Goal: Task Accomplishment & Management: Manage account settings

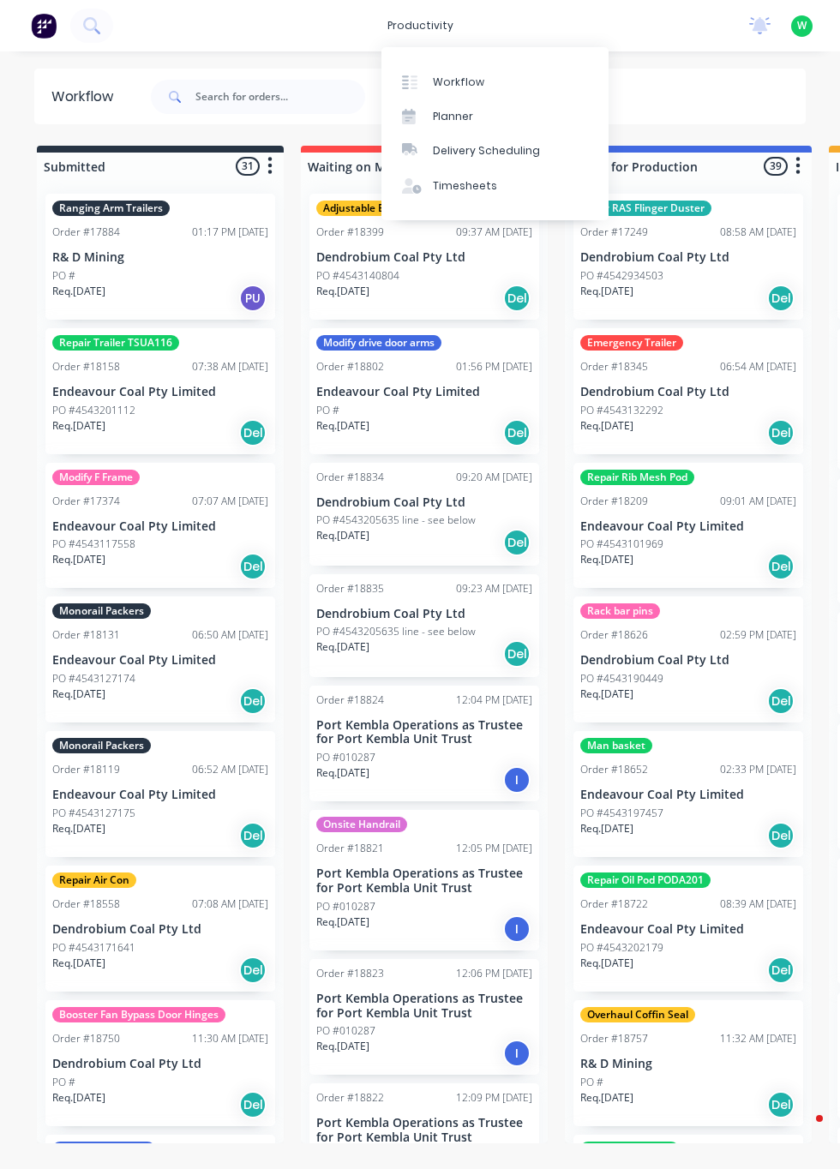
click at [477, 195] on link "Timesheets" at bounding box center [494, 186] width 227 height 34
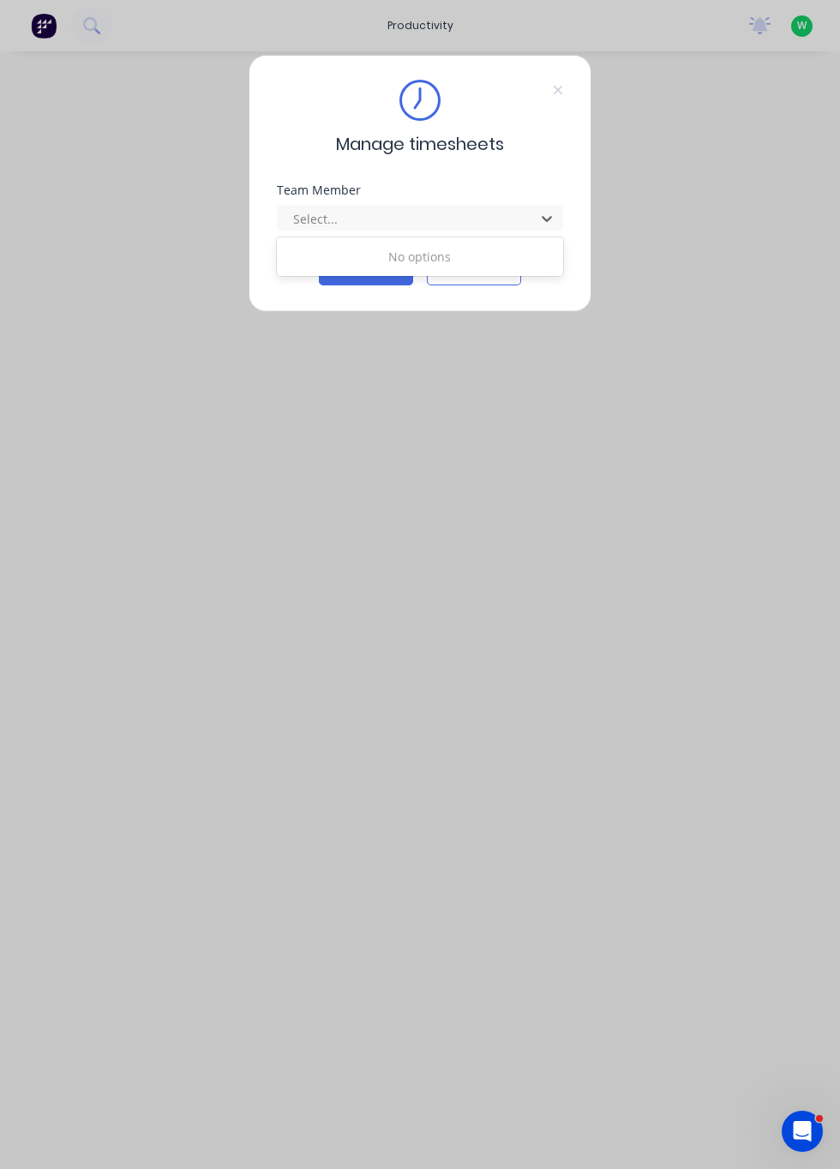
click at [662, 175] on div "Manage timesheets Team Member Use Up and Down to choose options, press Enter to…" at bounding box center [420, 584] width 840 height 1169
click at [643, 148] on div "Manage timesheets Team Member Select... Continue Cancel" at bounding box center [420, 584] width 840 height 1169
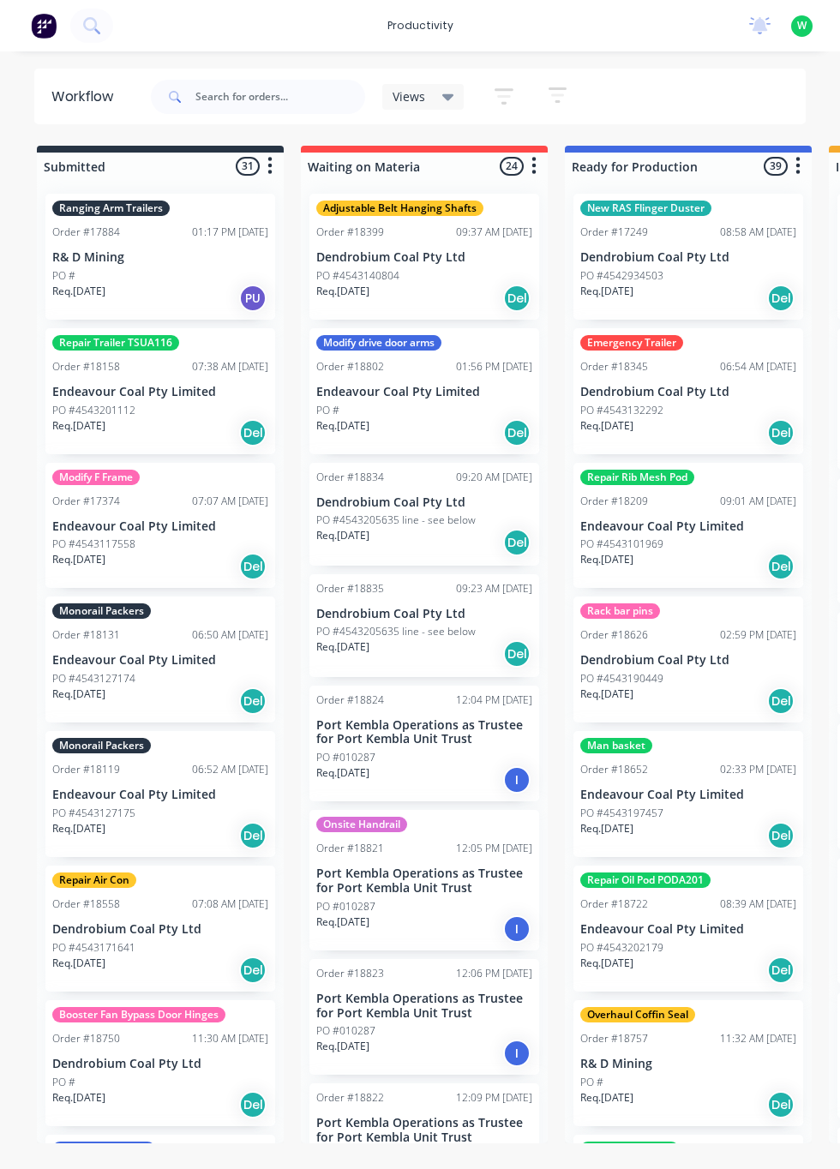
click at [446, 27] on div "productivity" at bounding box center [420, 26] width 83 height 26
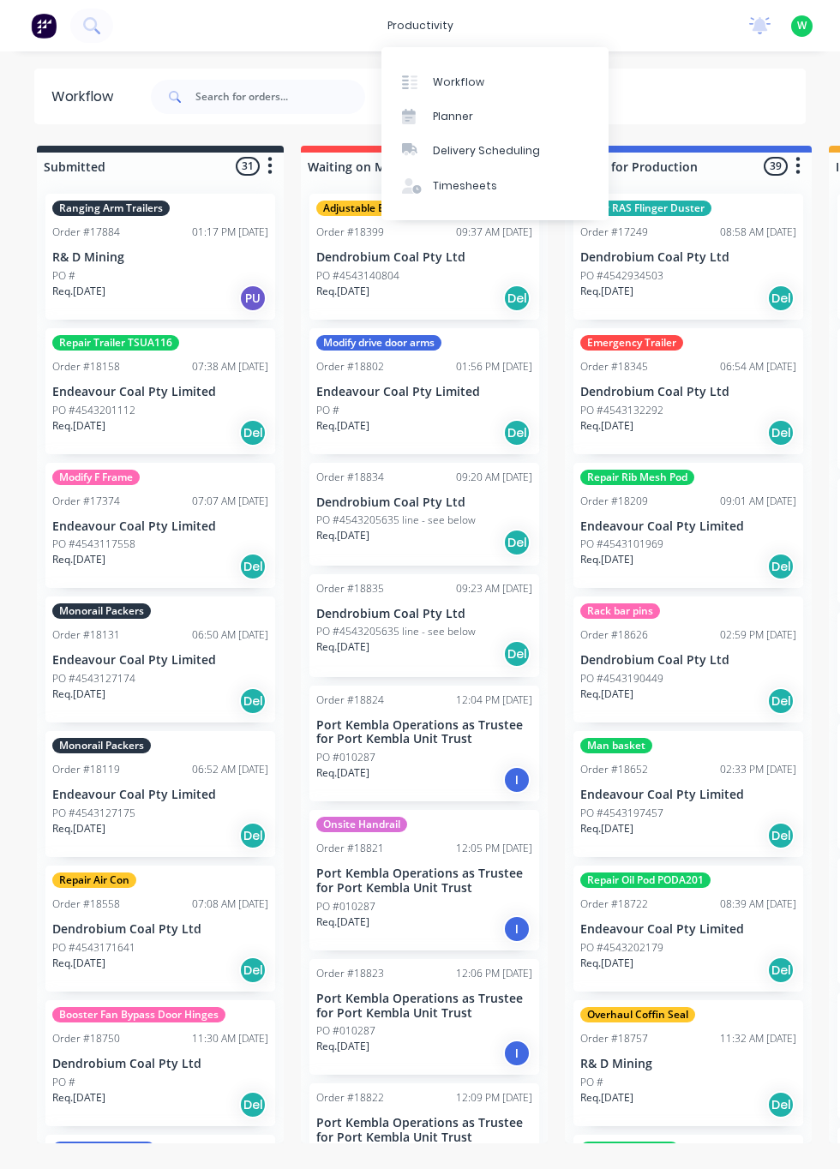
click at [475, 199] on link "Timesheets" at bounding box center [494, 186] width 227 height 34
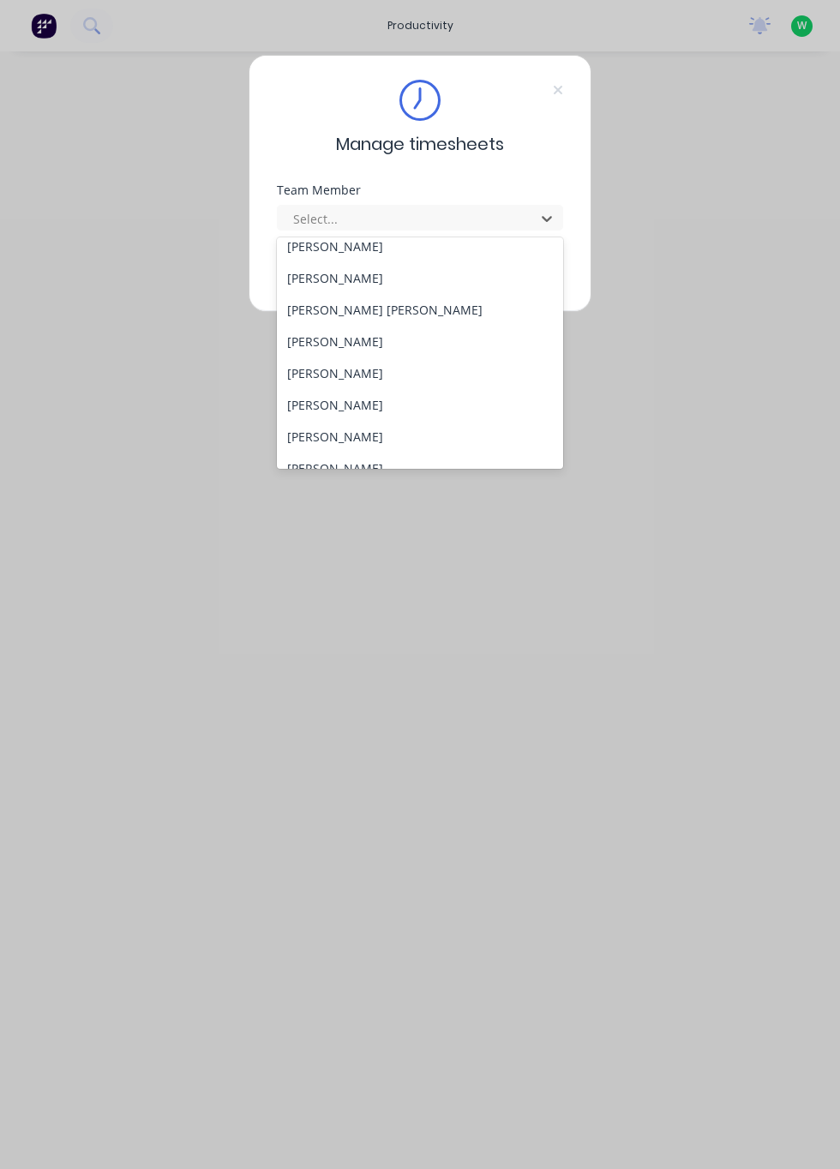
scroll to position [551, 0]
click at [375, 370] on div "Rob Bracamonte" at bounding box center [420, 372] width 287 height 32
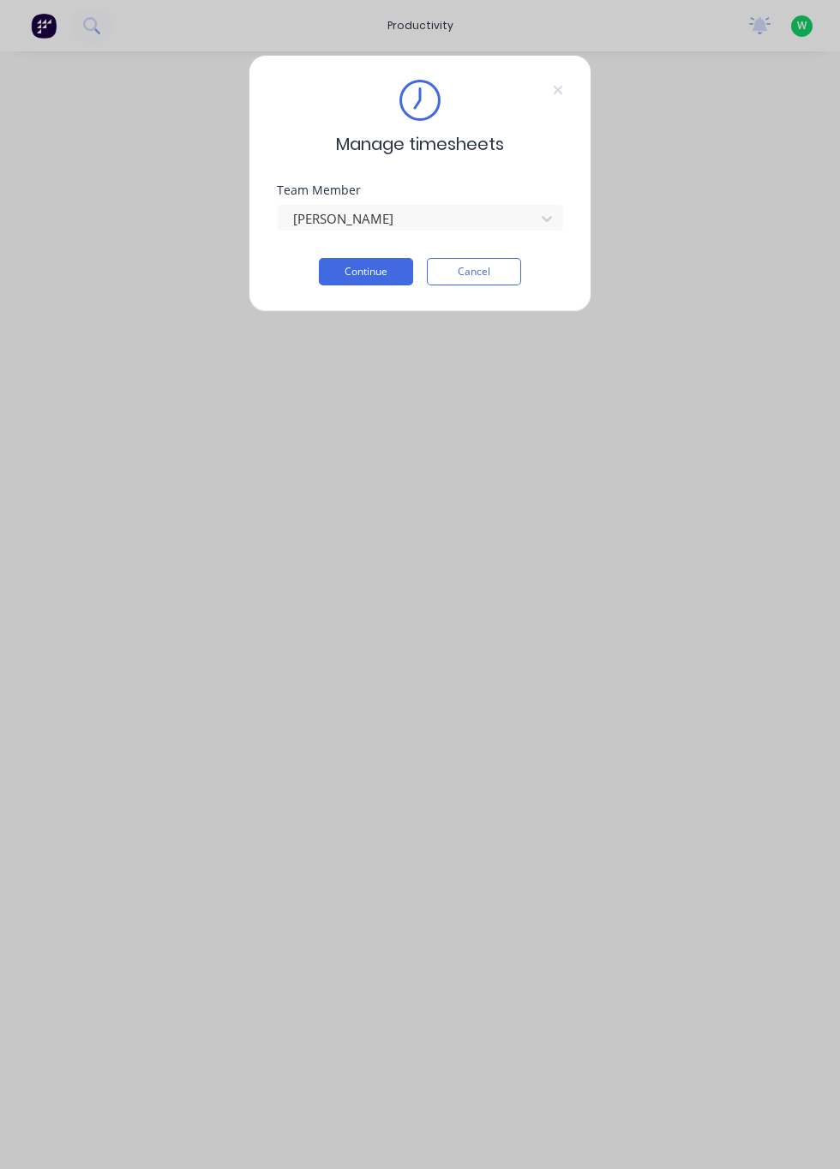
click at [370, 274] on button "Continue" at bounding box center [366, 271] width 94 height 27
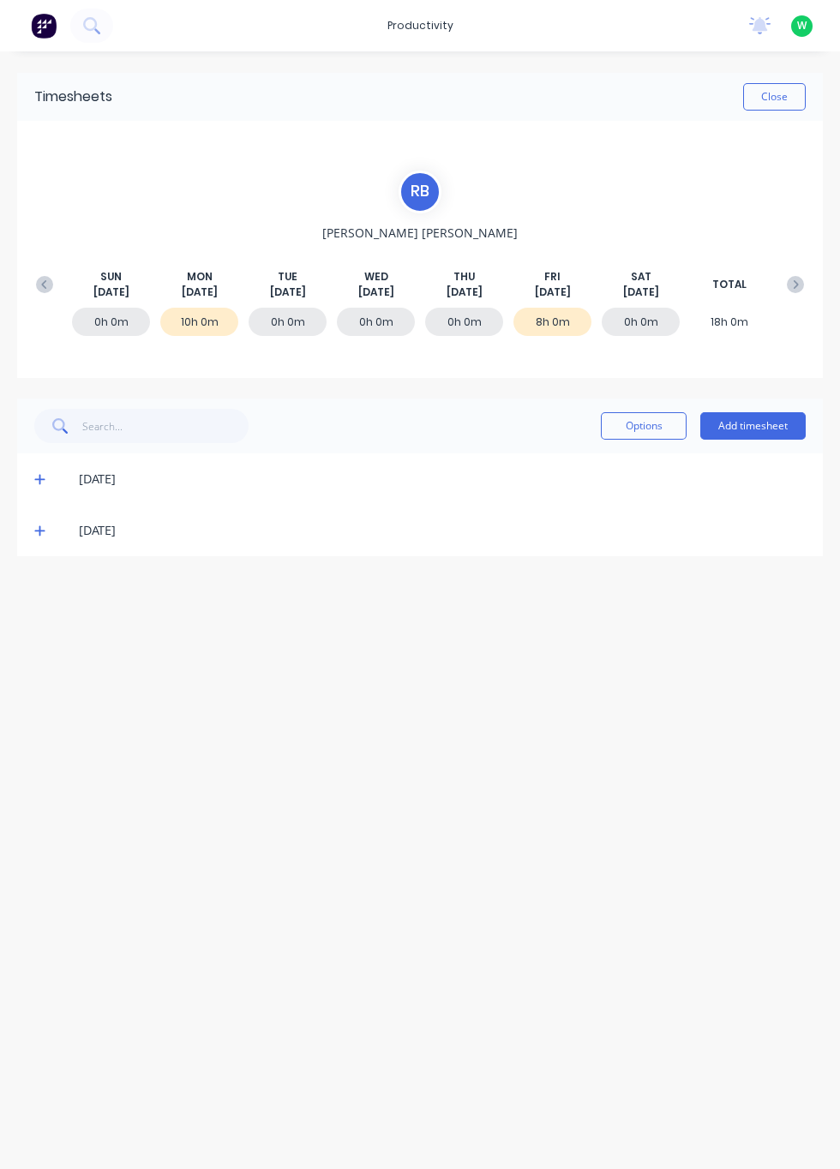
click at [746, 429] on button "Add timesheet" at bounding box center [752, 425] width 105 height 27
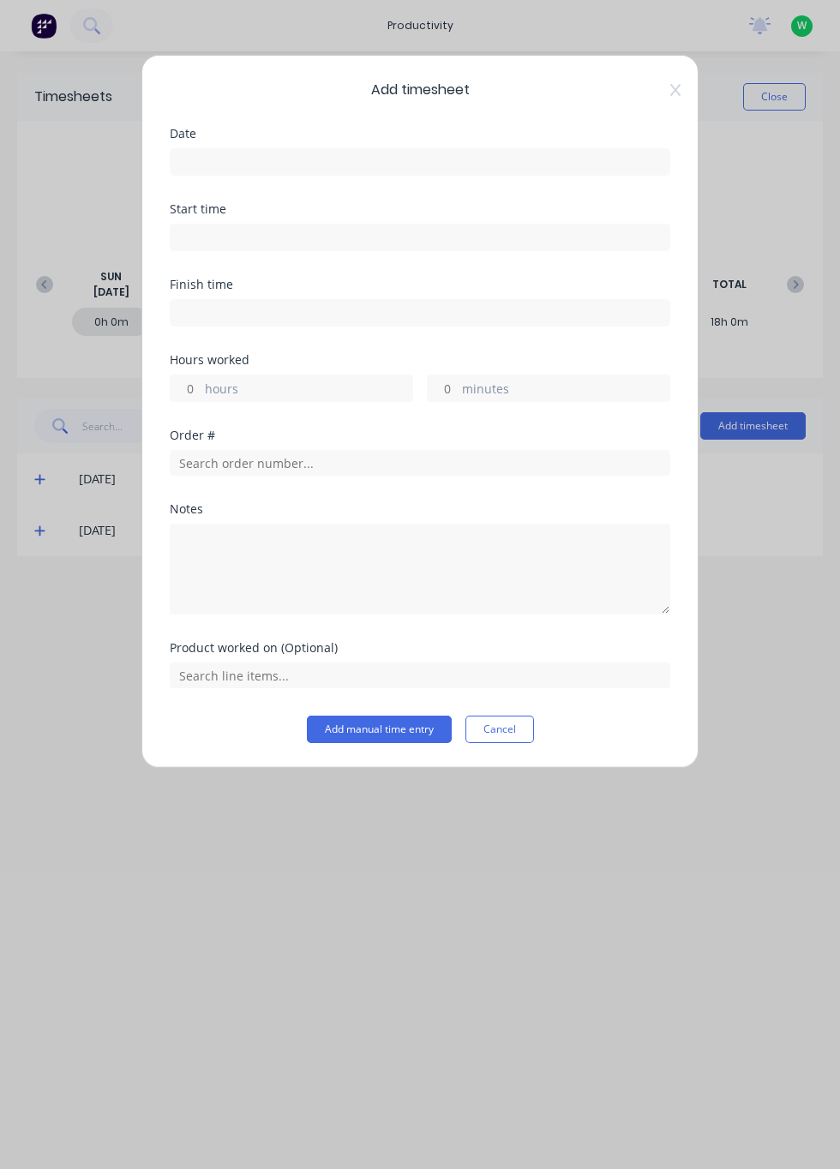
click at [267, 155] on input at bounding box center [420, 162] width 499 height 26
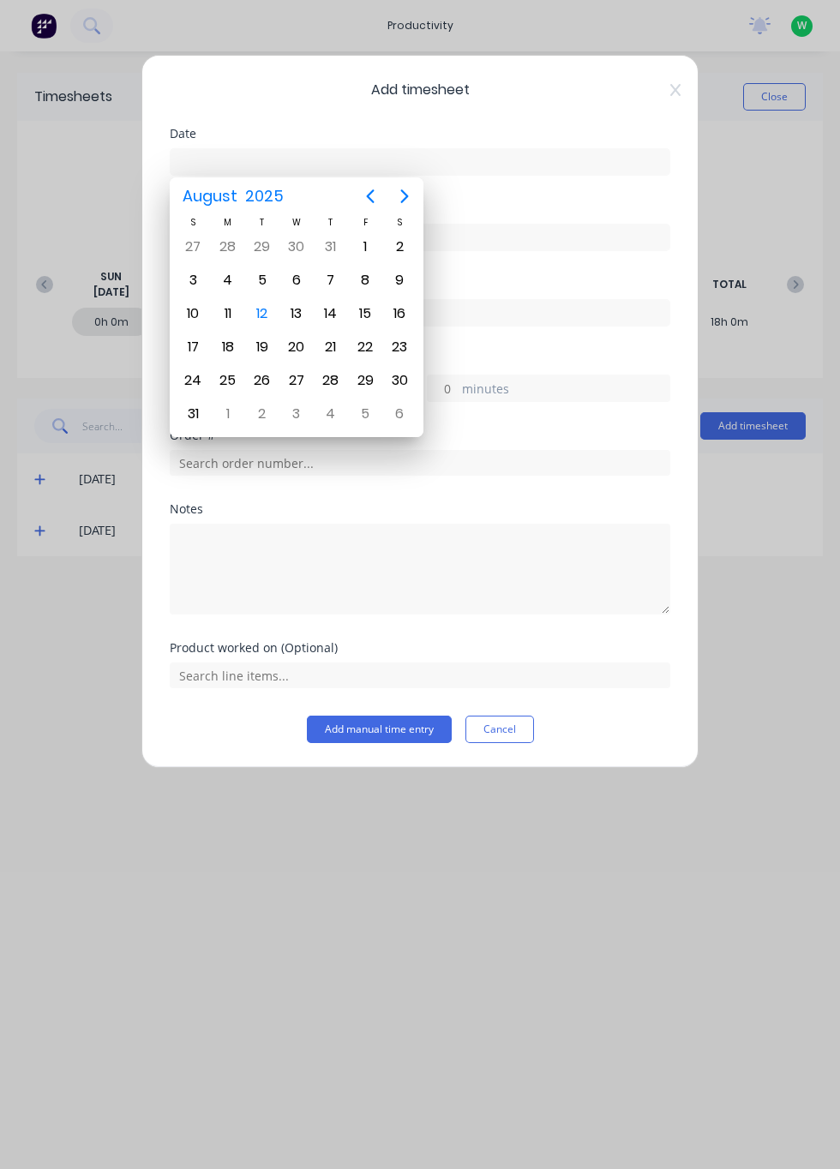
click at [265, 312] on div "12" at bounding box center [262, 314] width 26 height 26
type input "12/08/2025"
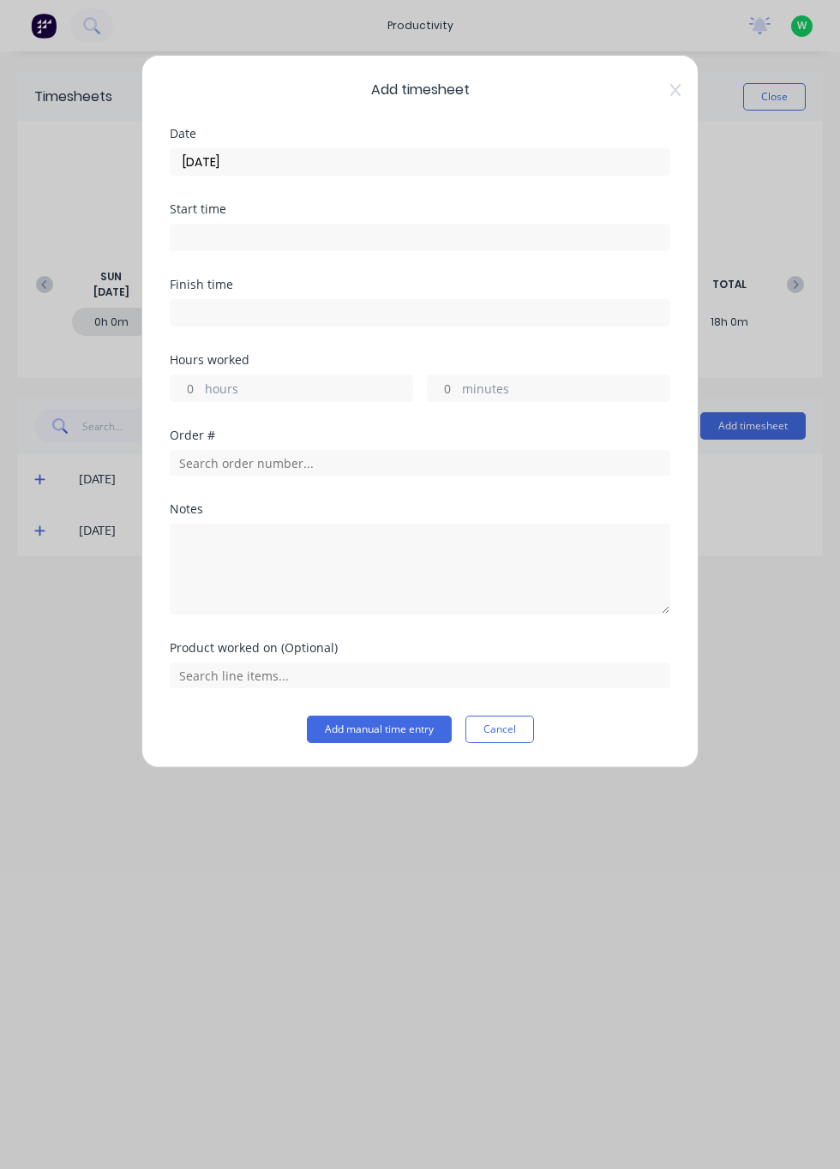
click at [208, 386] on label "hours" at bounding box center [308, 390] width 207 height 21
click at [201, 386] on input "hours" at bounding box center [186, 388] width 30 height 26
click at [189, 386] on input "hours" at bounding box center [186, 388] width 30 height 26
type input "1"
click at [246, 466] on input "text" at bounding box center [420, 463] width 501 height 26
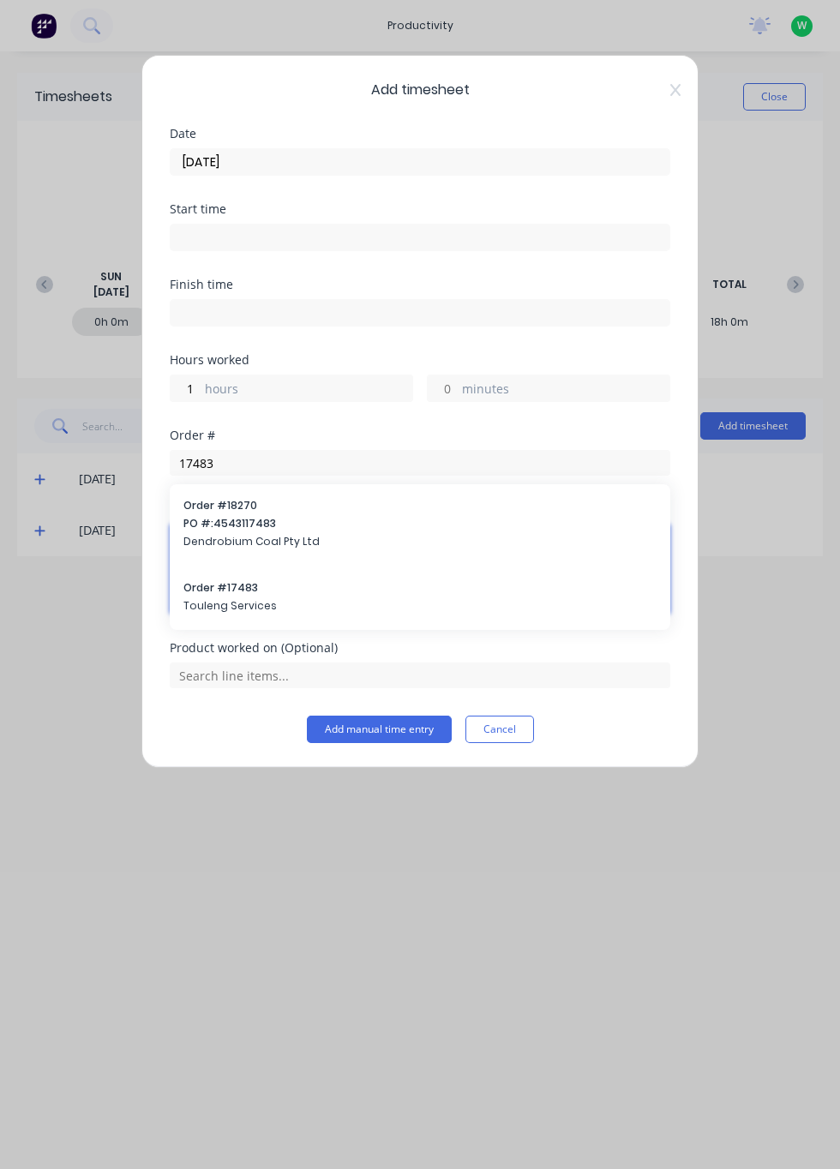
click at [233, 592] on textarea at bounding box center [420, 569] width 501 height 91
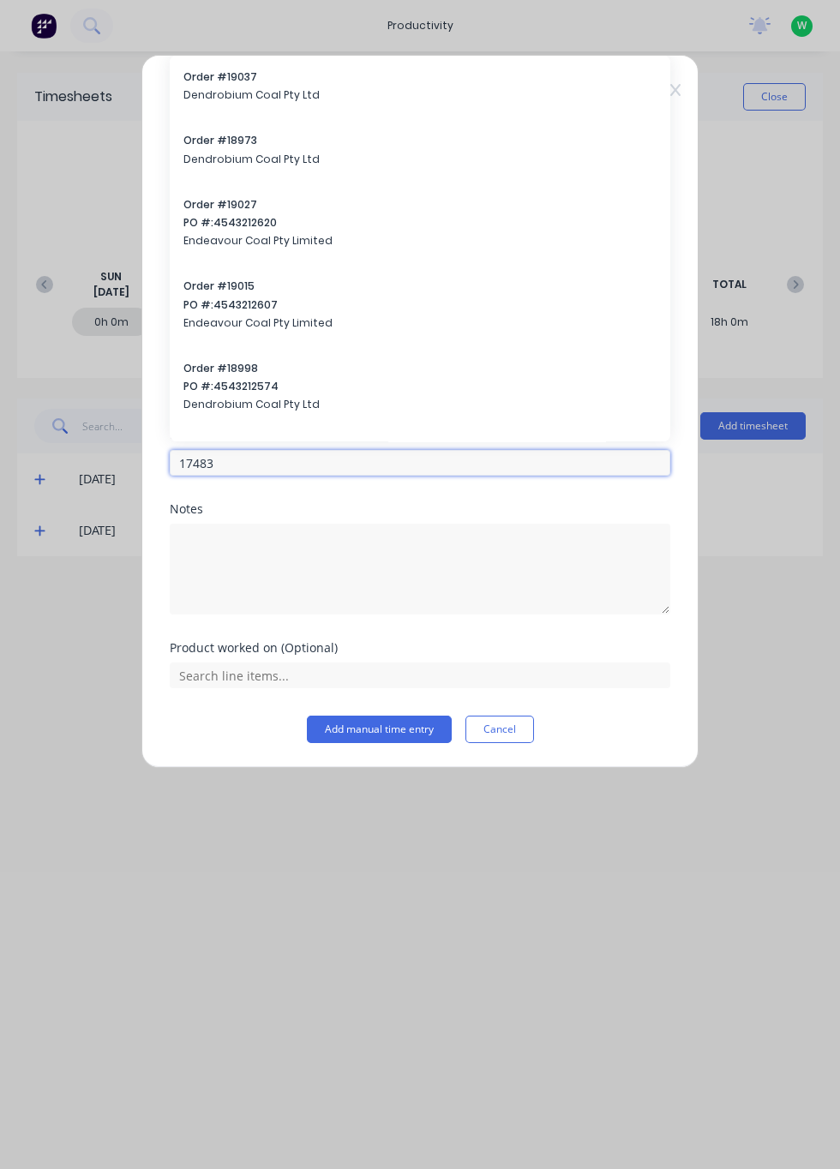
click at [247, 468] on input "17483" at bounding box center [420, 463] width 501 height 26
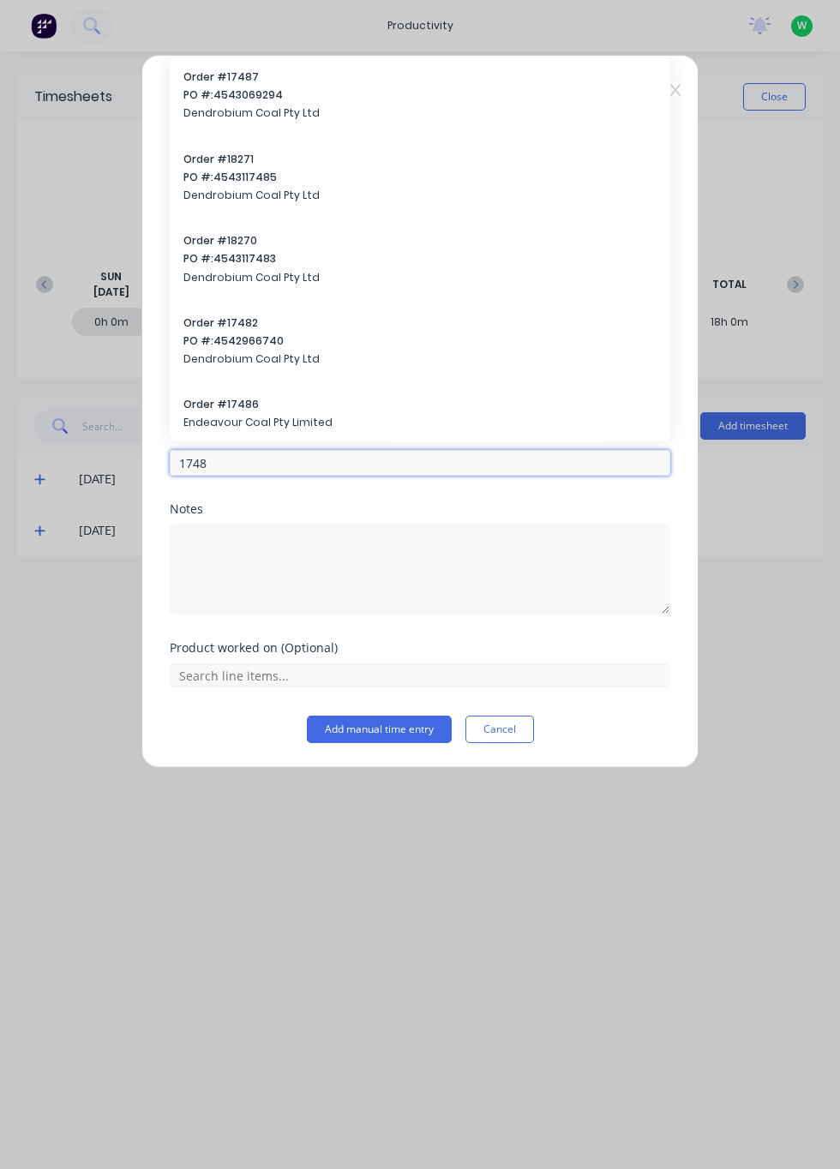
type input "17483"
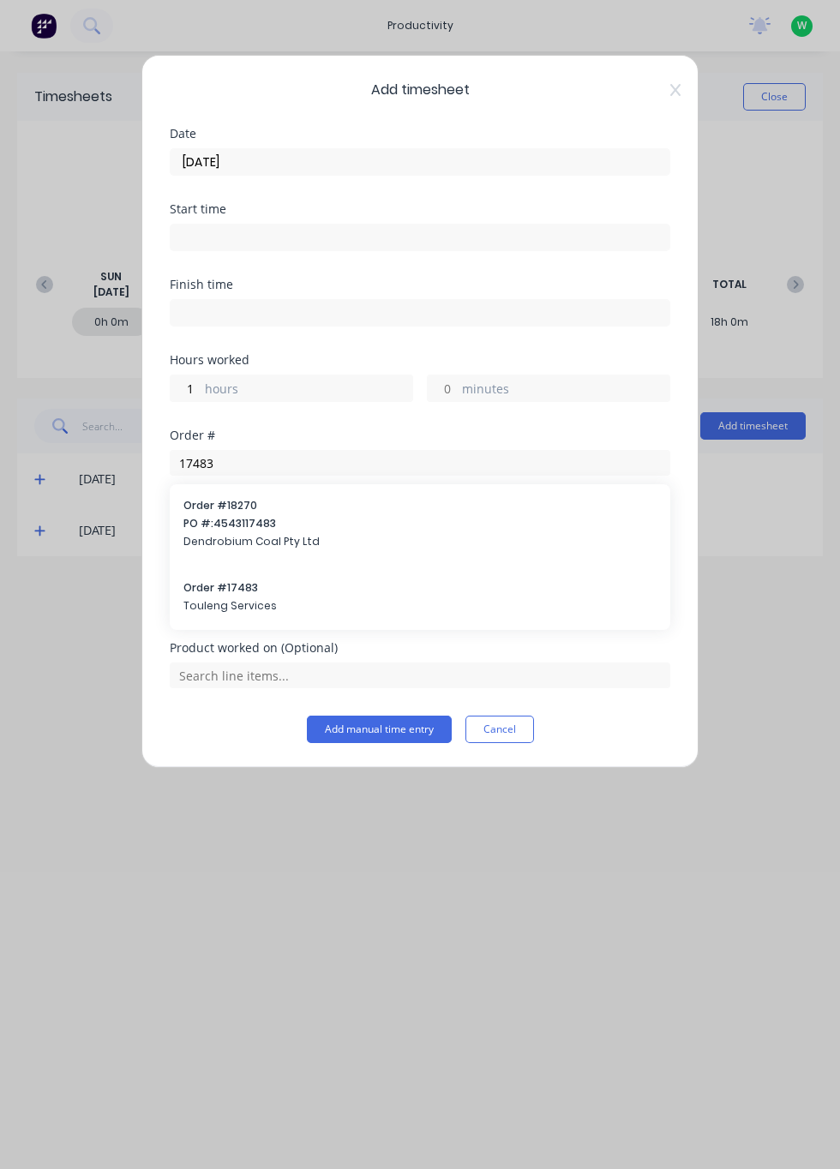
click at [236, 595] on div "Order # 17483 Touleng Services" at bounding box center [419, 598] width 473 height 36
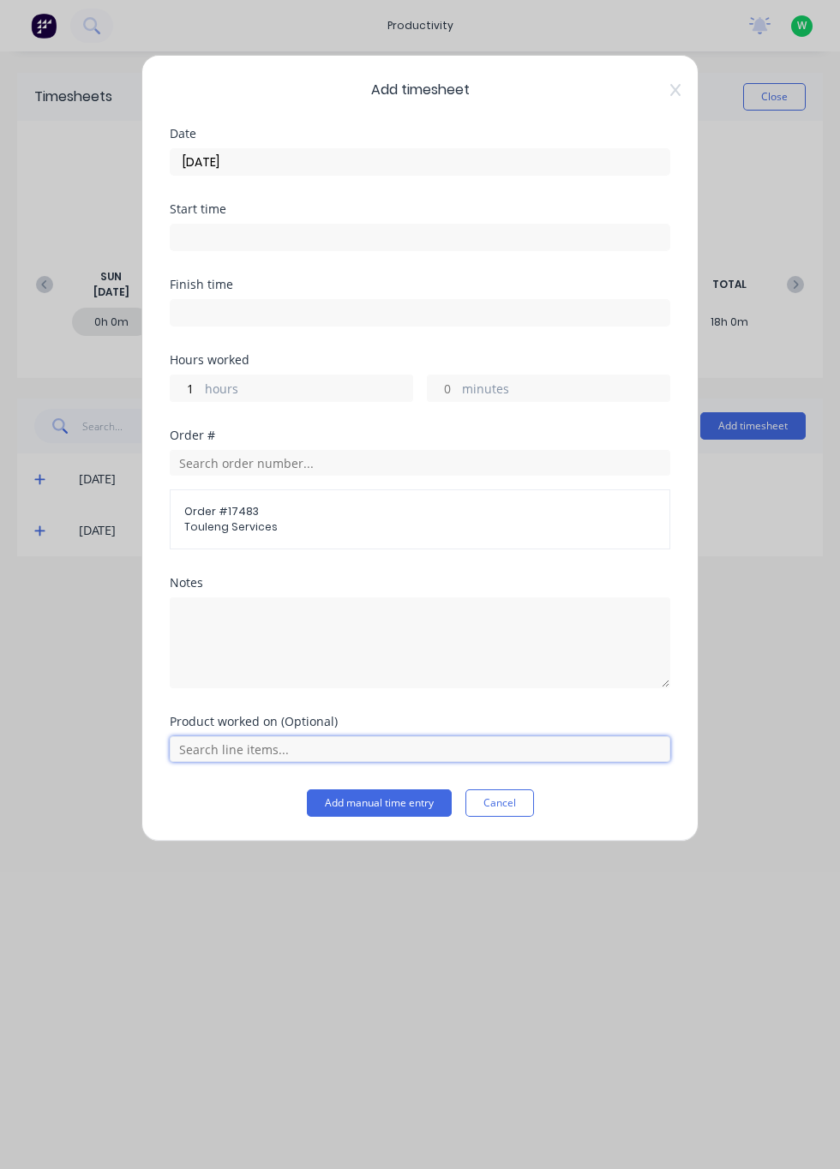
click at [315, 751] on input "text" at bounding box center [420, 749] width 501 height 26
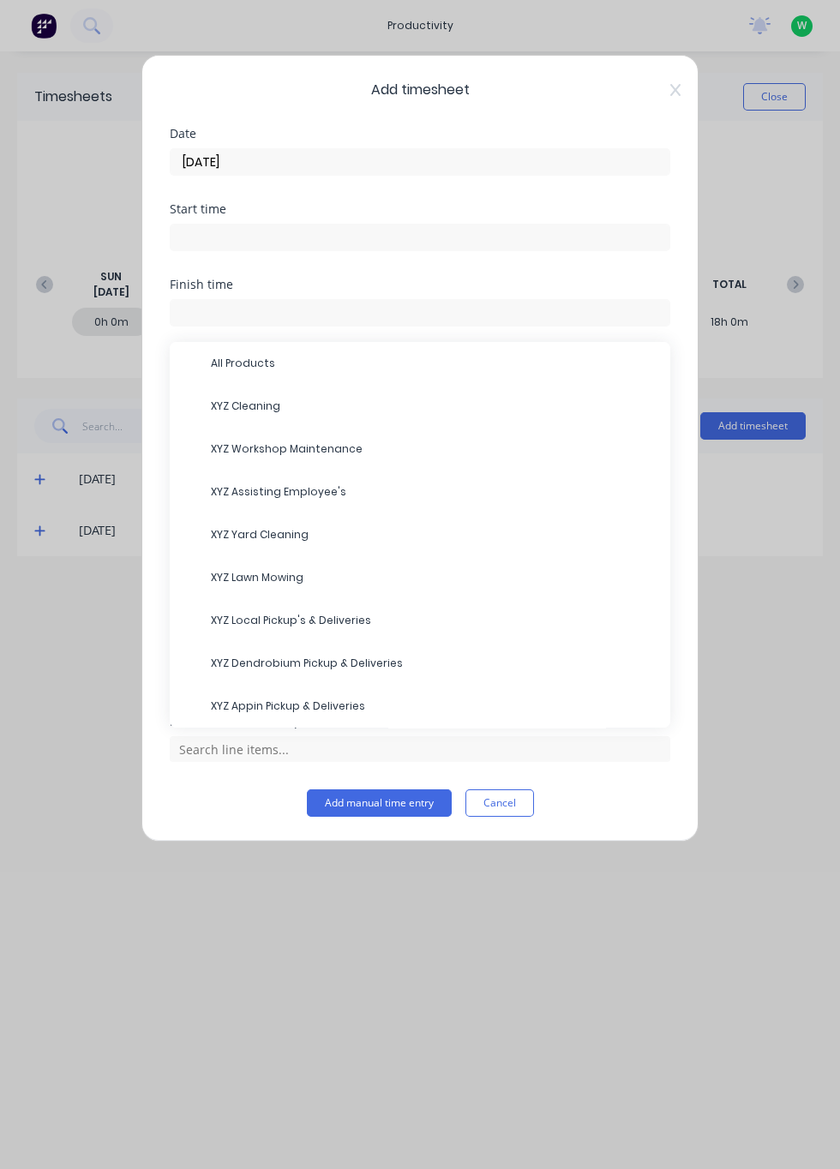
click at [310, 490] on span "XYZ Assisting Employee's" at bounding box center [434, 491] width 446 height 15
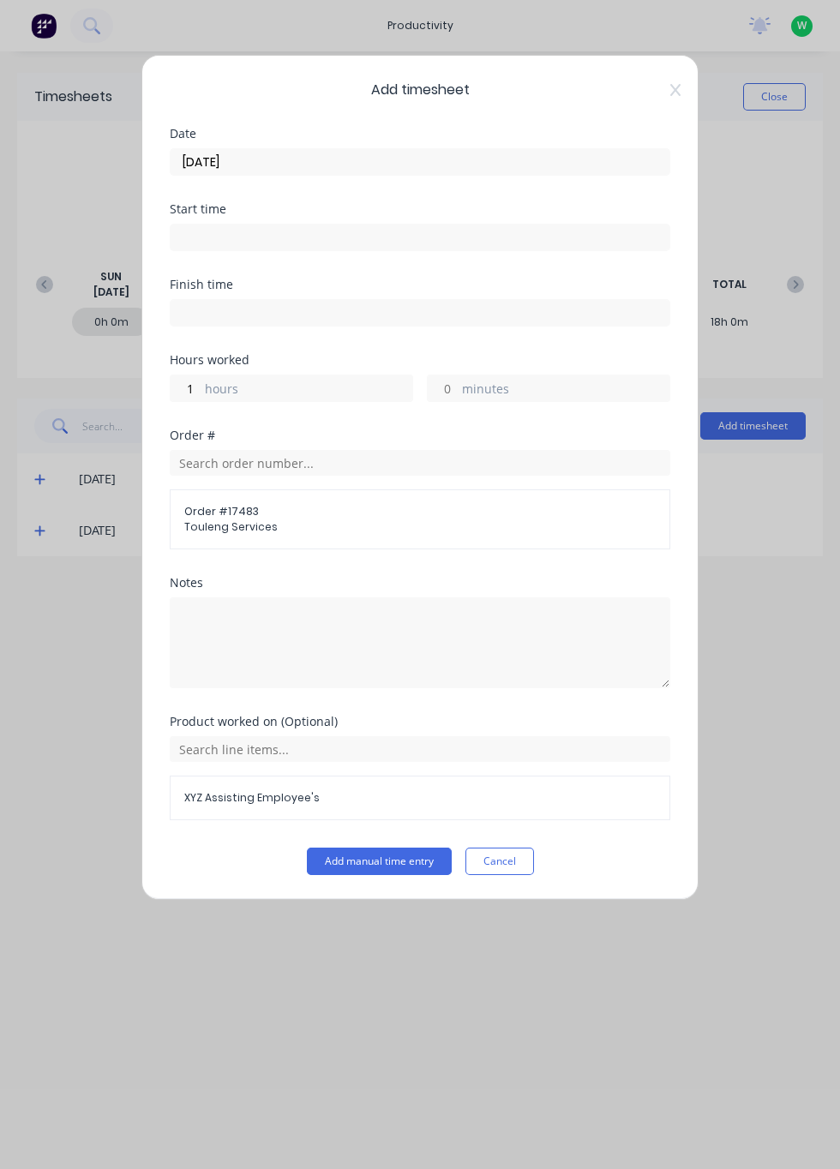
click at [406, 856] on button "Add manual time entry" at bounding box center [379, 861] width 145 height 27
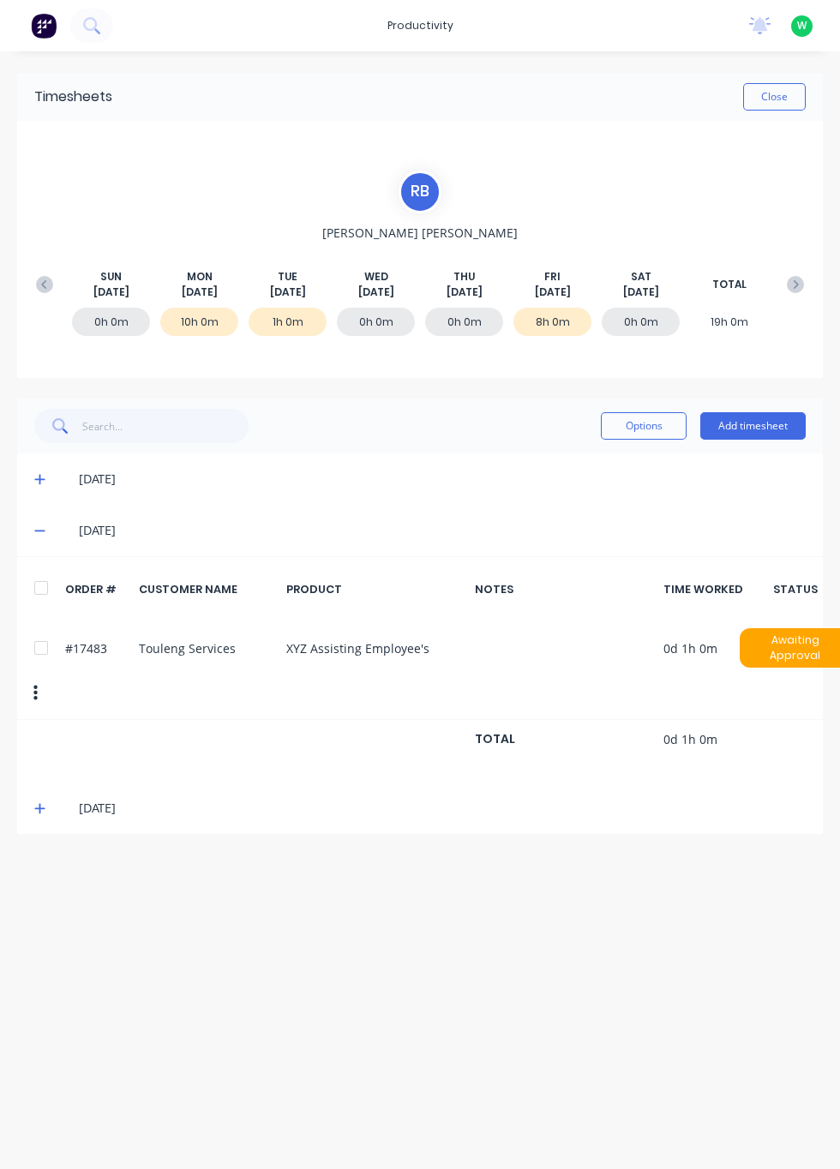
click at [49, 533] on span at bounding box center [42, 530] width 17 height 17
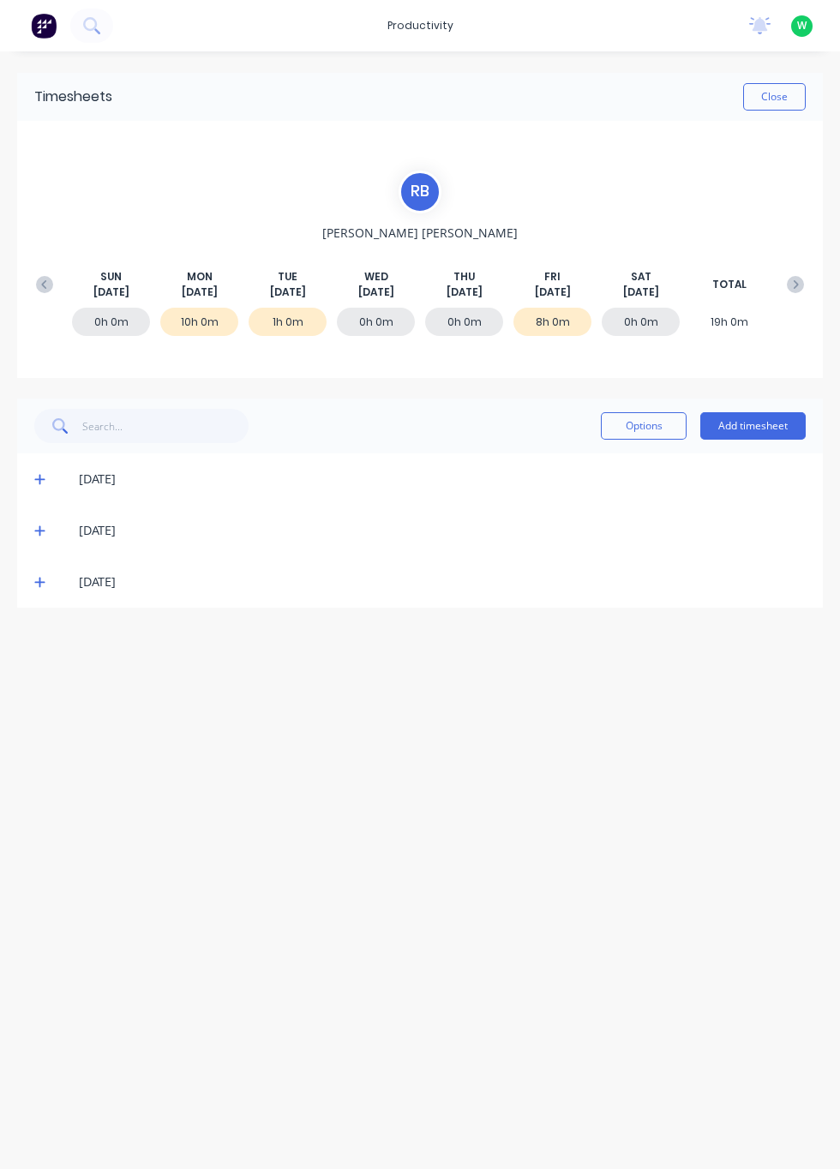
click at [43, 484] on span at bounding box center [42, 479] width 17 height 17
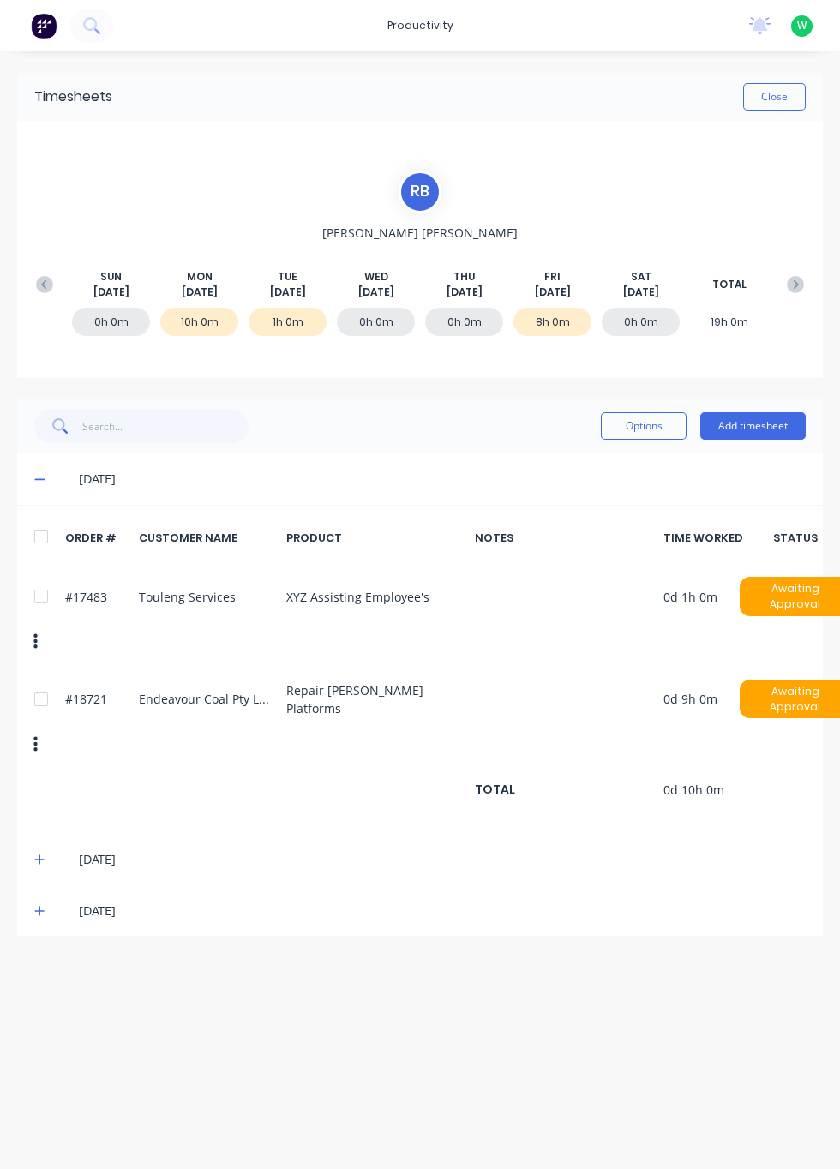
click at [748, 428] on button "Add timesheet" at bounding box center [752, 425] width 105 height 27
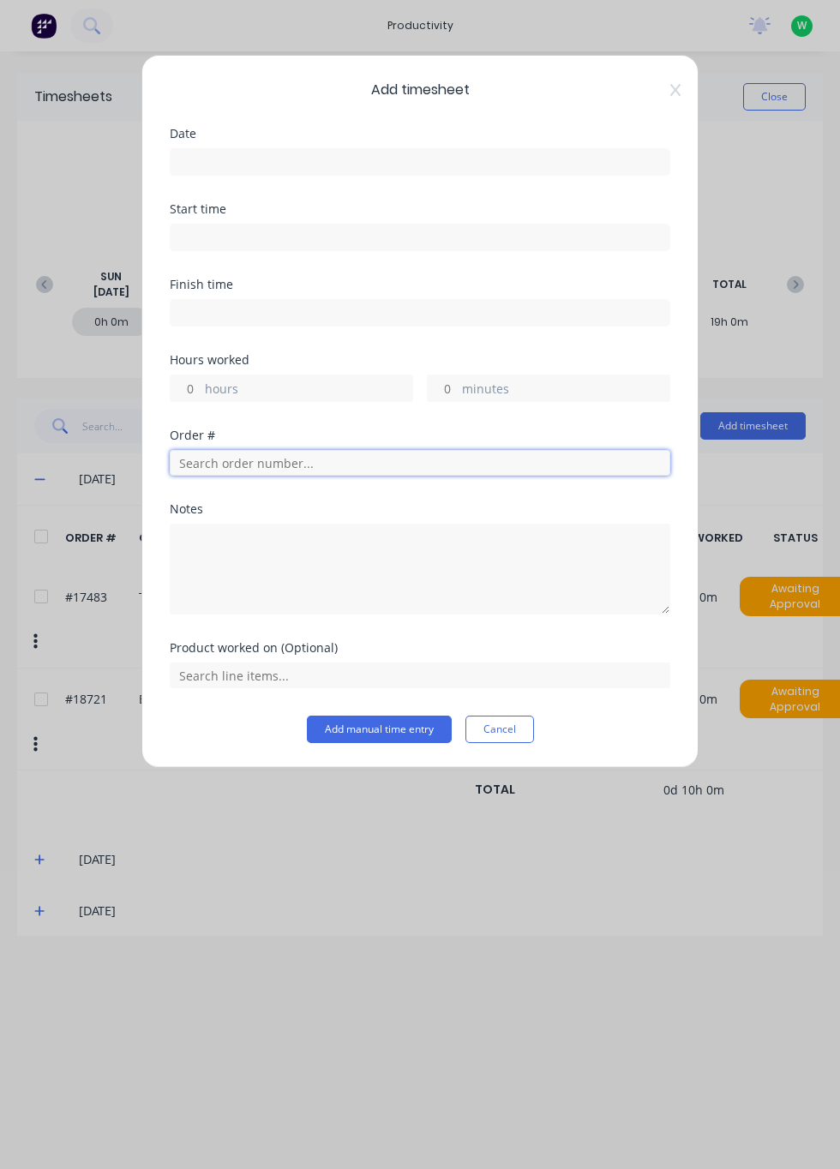
click at [243, 463] on input "text" at bounding box center [420, 463] width 501 height 26
type input "18721"
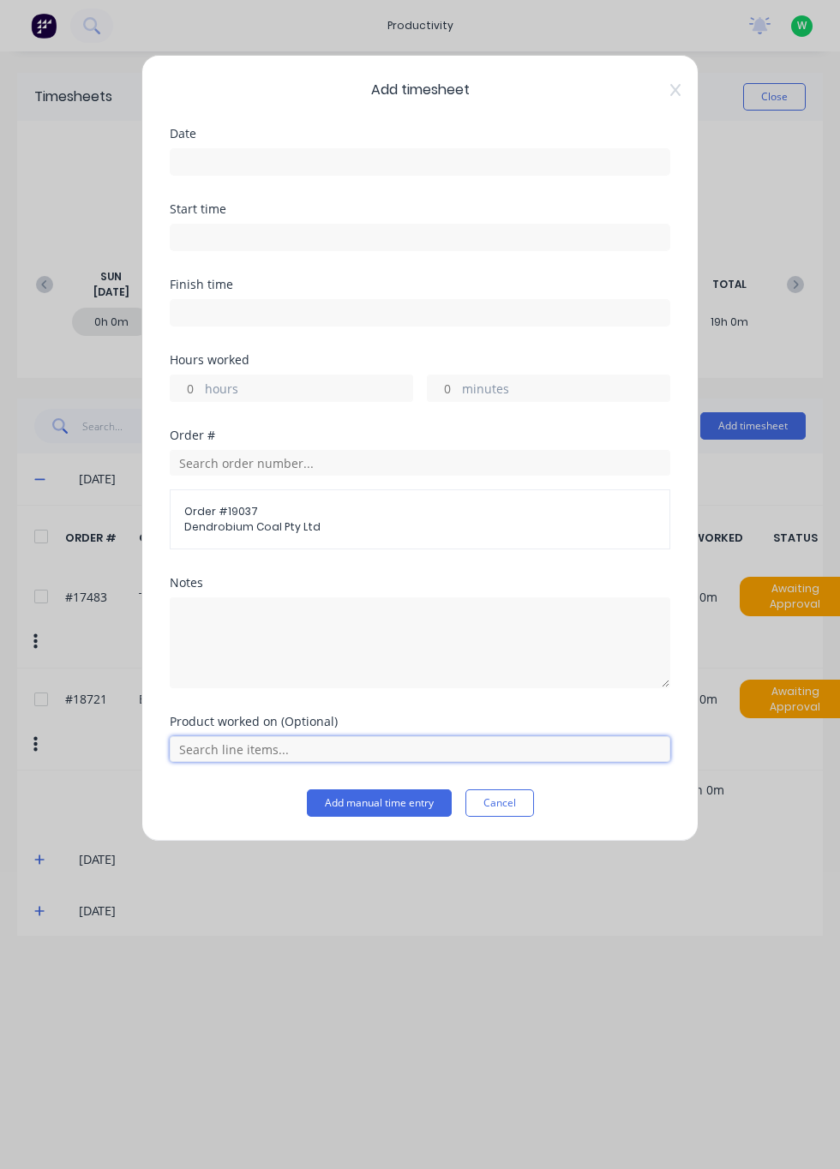
click at [274, 748] on input "text" at bounding box center [420, 749] width 501 height 26
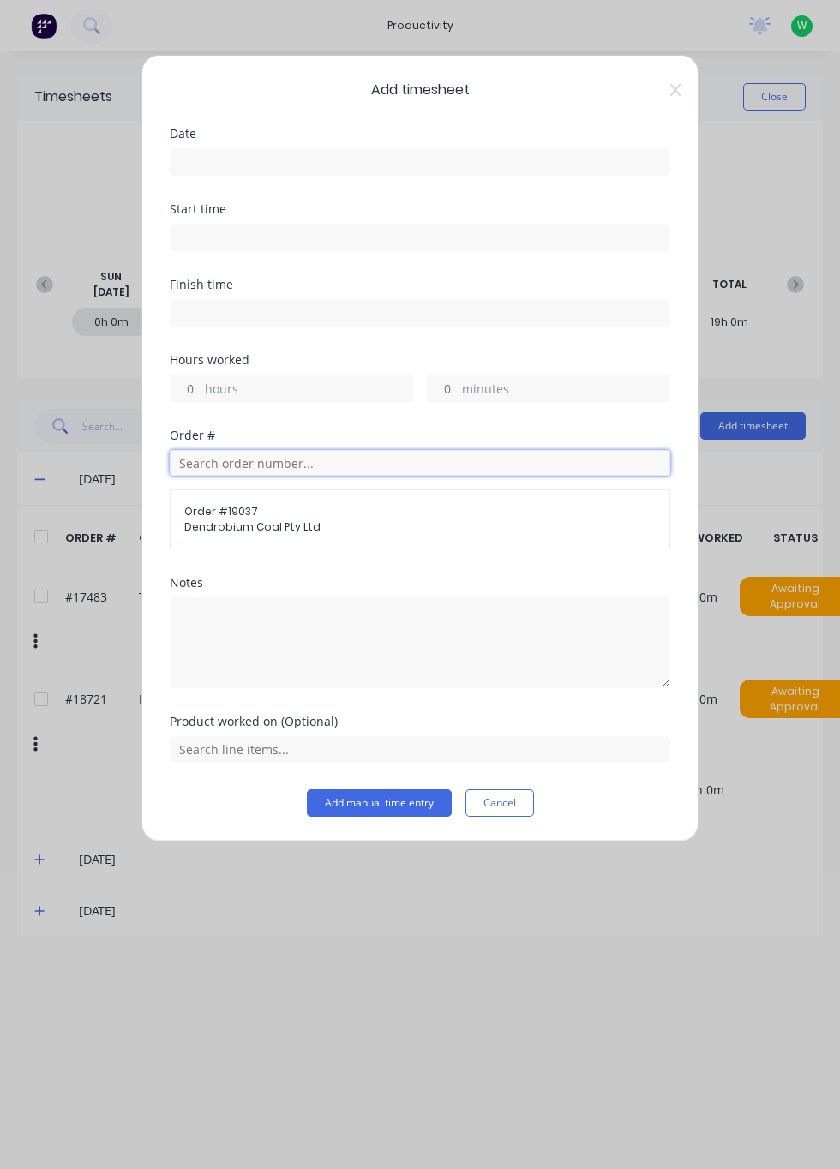
click at [300, 456] on input "text" at bounding box center [420, 463] width 501 height 26
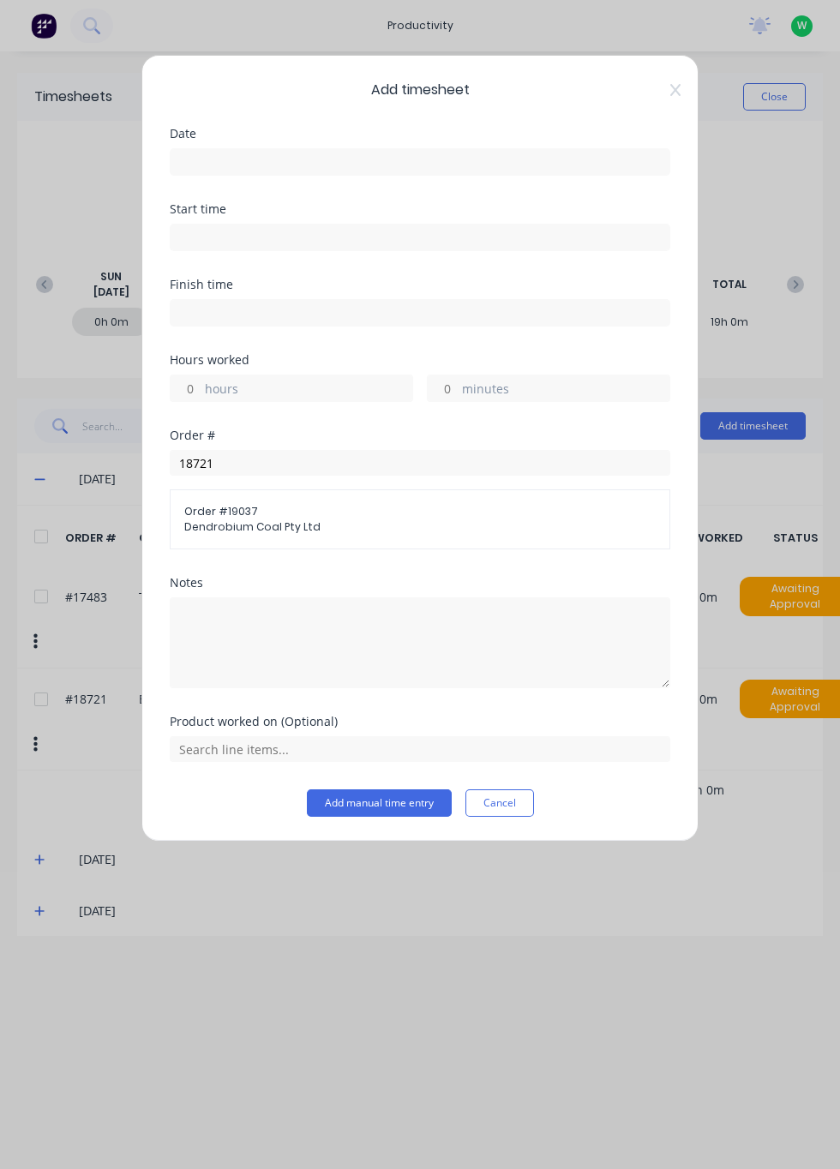
click at [255, 541] on div "Order # 19037 Dendrobium Coal Pty Ltd" at bounding box center [420, 519] width 501 height 60
click at [261, 463] on input "18721" at bounding box center [420, 463] width 501 height 26
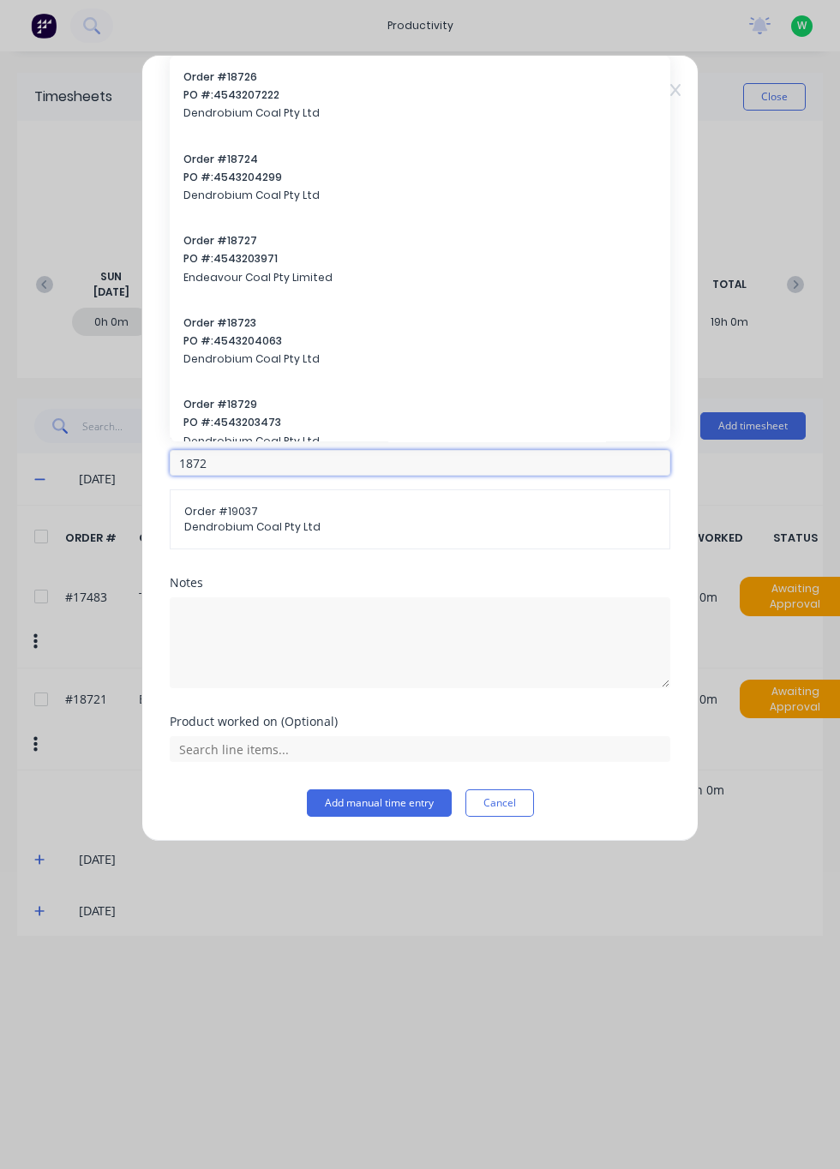
type input "18721"
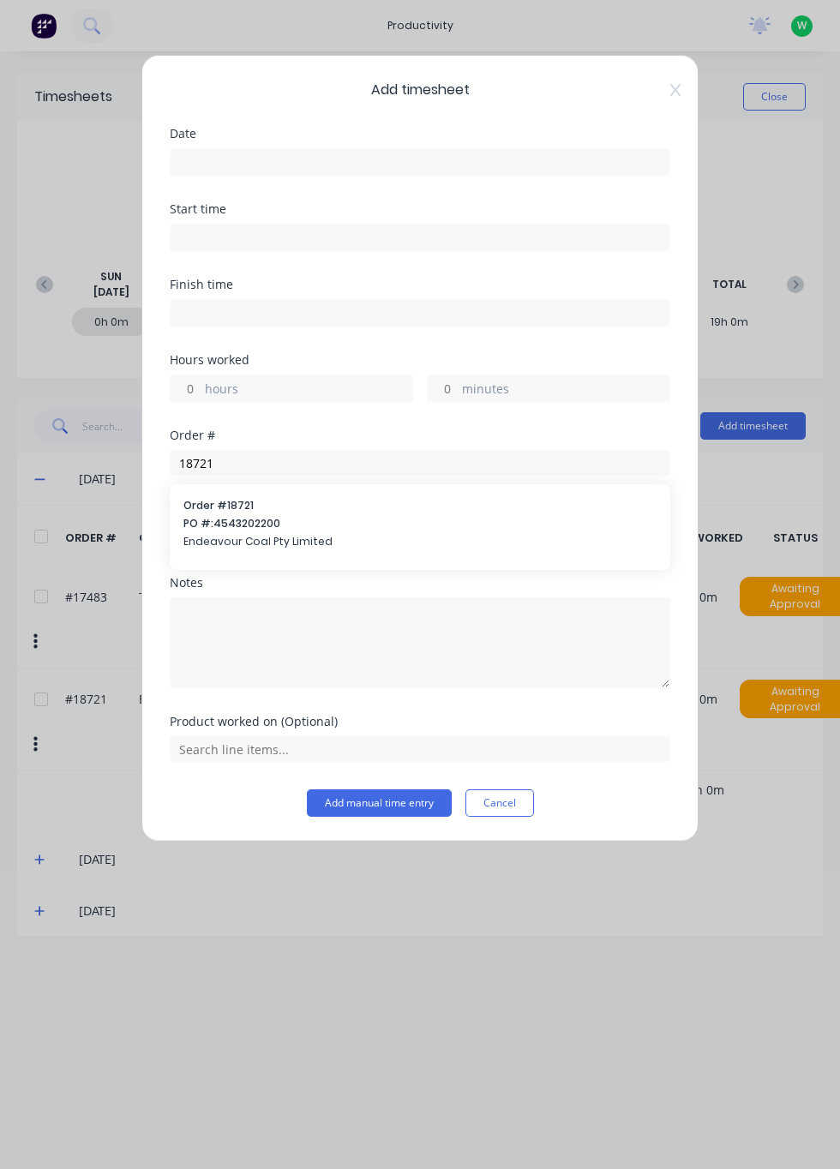
click at [259, 541] on span "Endeavour Coal Pty Limited" at bounding box center [419, 541] width 473 height 15
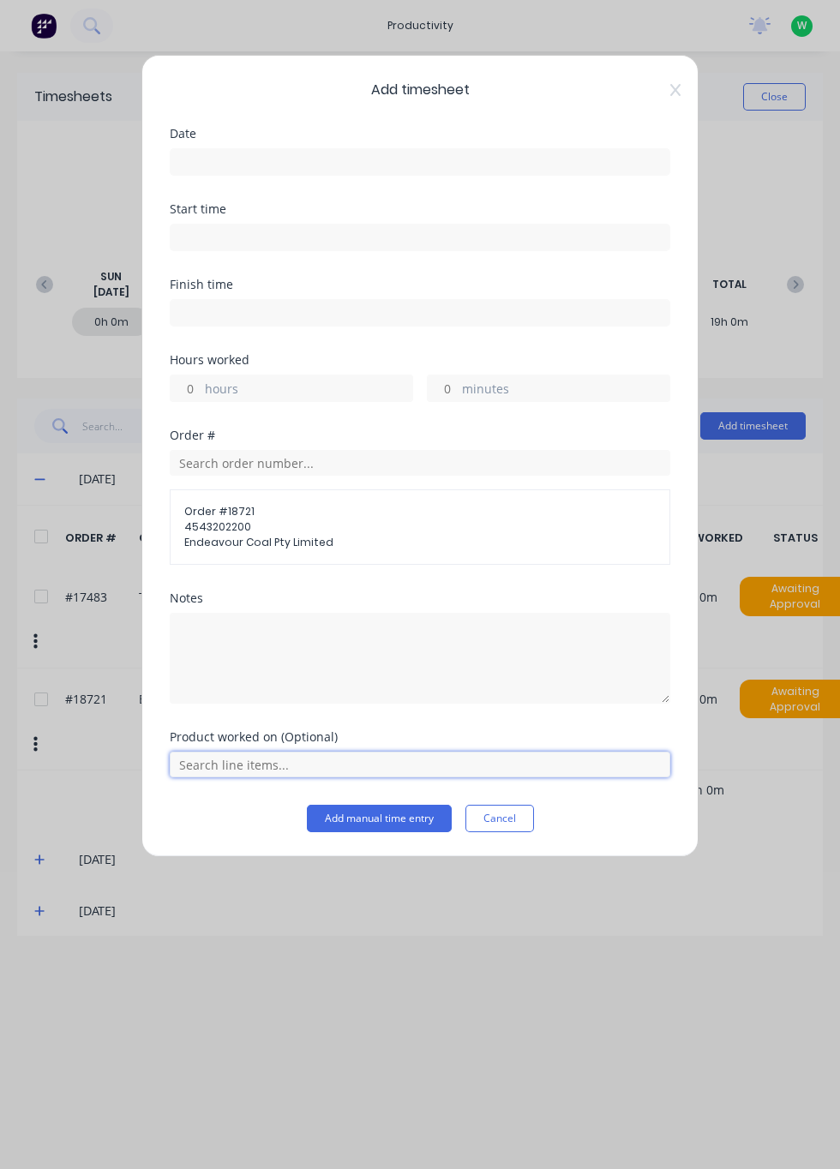
click at [286, 765] on input "text" at bounding box center [420, 765] width 501 height 26
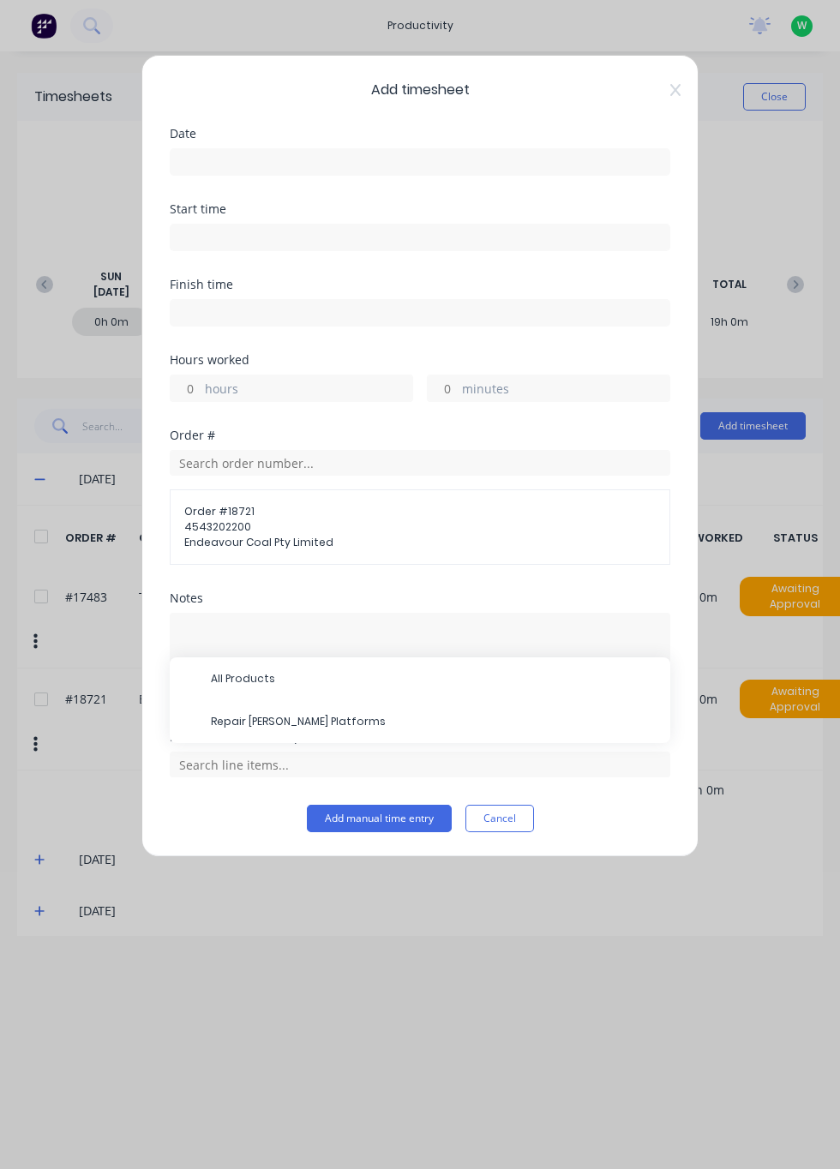
click at [317, 721] on span "Repair [PERSON_NAME] Platforms" at bounding box center [434, 721] width 446 height 15
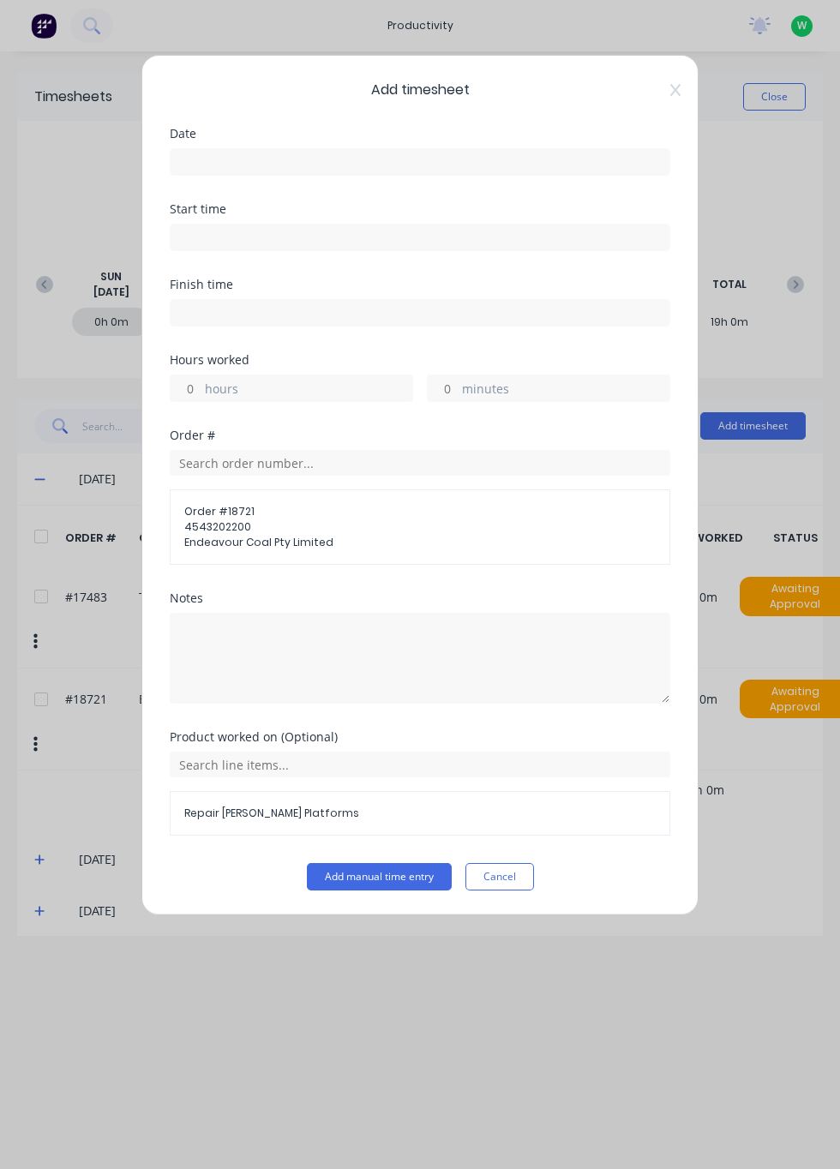
click at [195, 386] on input "hours" at bounding box center [186, 388] width 30 height 26
type input "9"
click at [255, 186] on div "Date" at bounding box center [420, 165] width 501 height 75
click at [267, 169] on input at bounding box center [420, 162] width 499 height 26
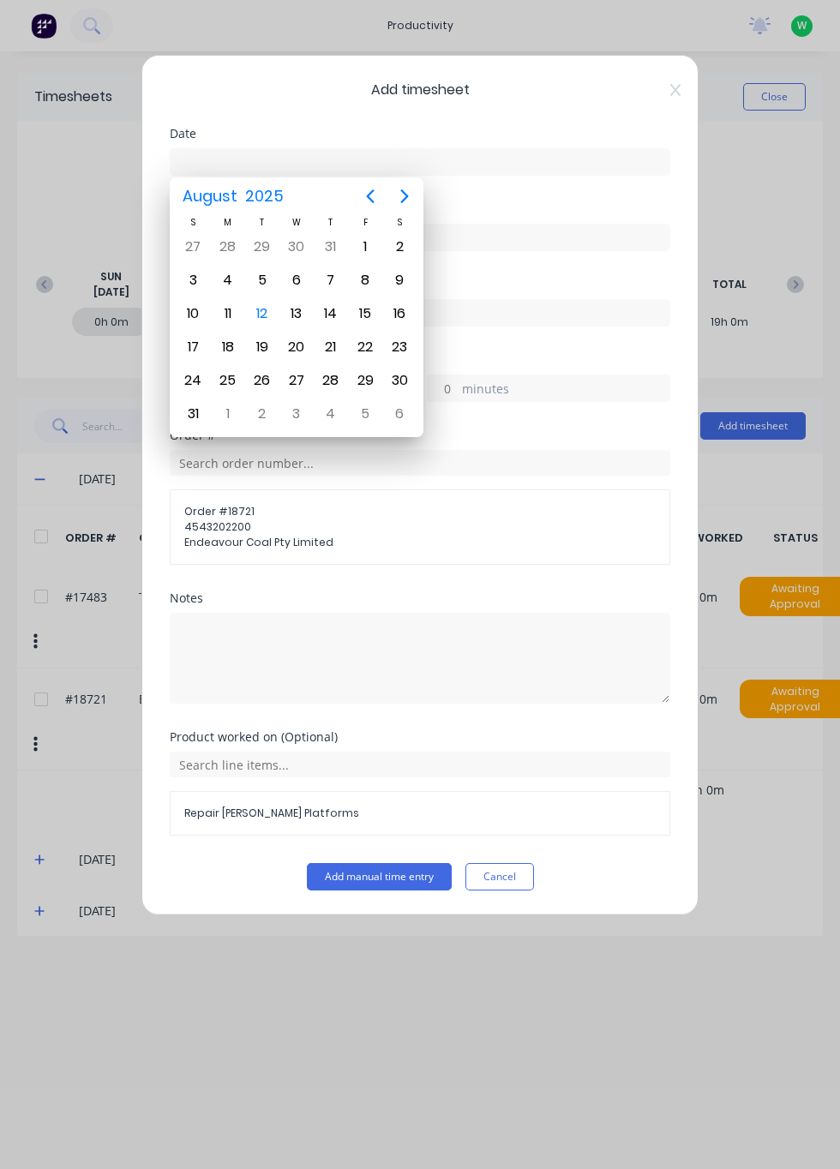
click at [265, 318] on div "12" at bounding box center [262, 314] width 26 height 26
type input "12/08/2025"
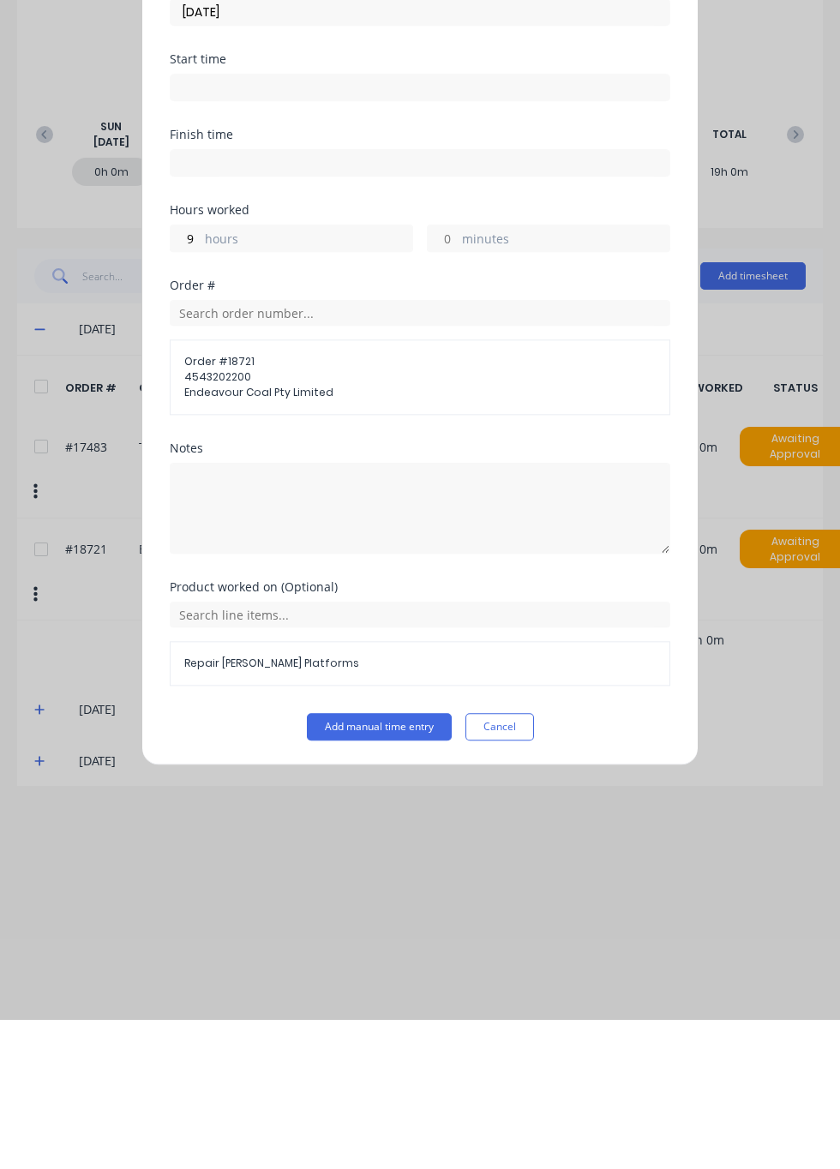
click at [382, 874] on button "Add manual time entry" at bounding box center [379, 876] width 145 height 27
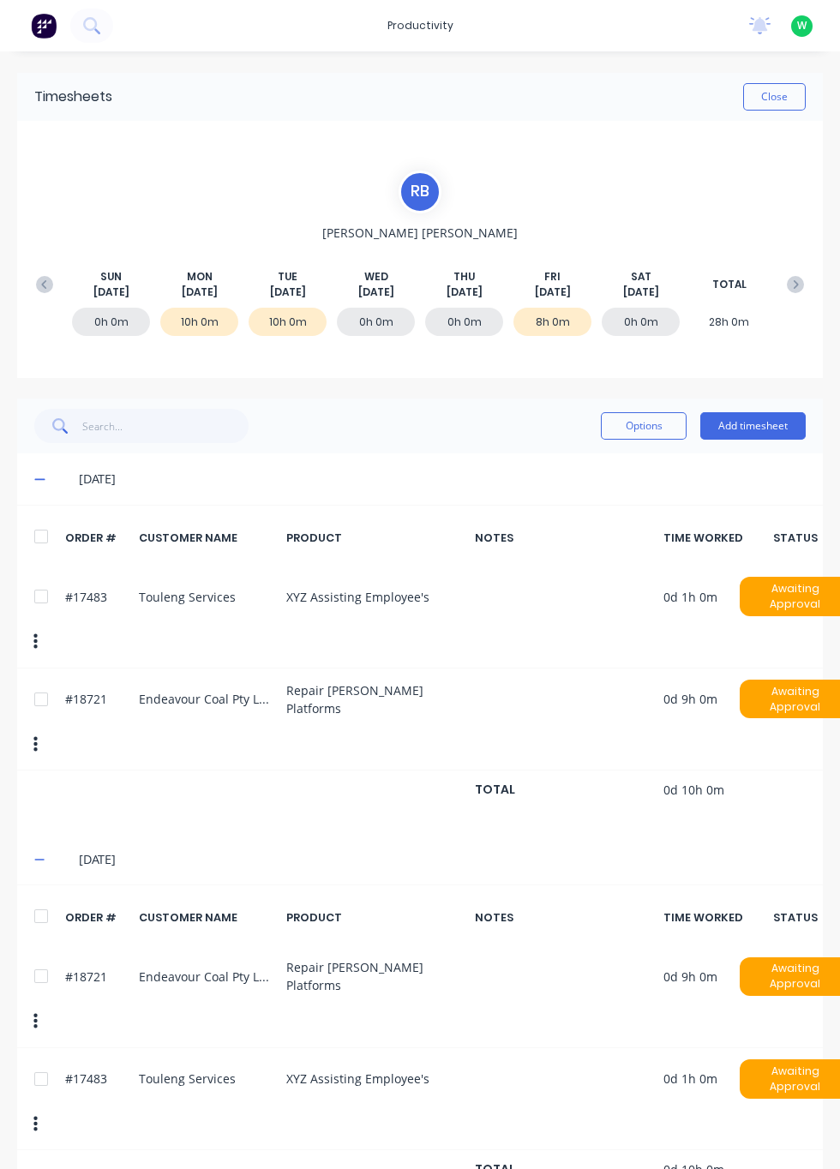
click at [777, 100] on button "Close" at bounding box center [774, 96] width 63 height 27
